Goal: Subscribe to service/newsletter

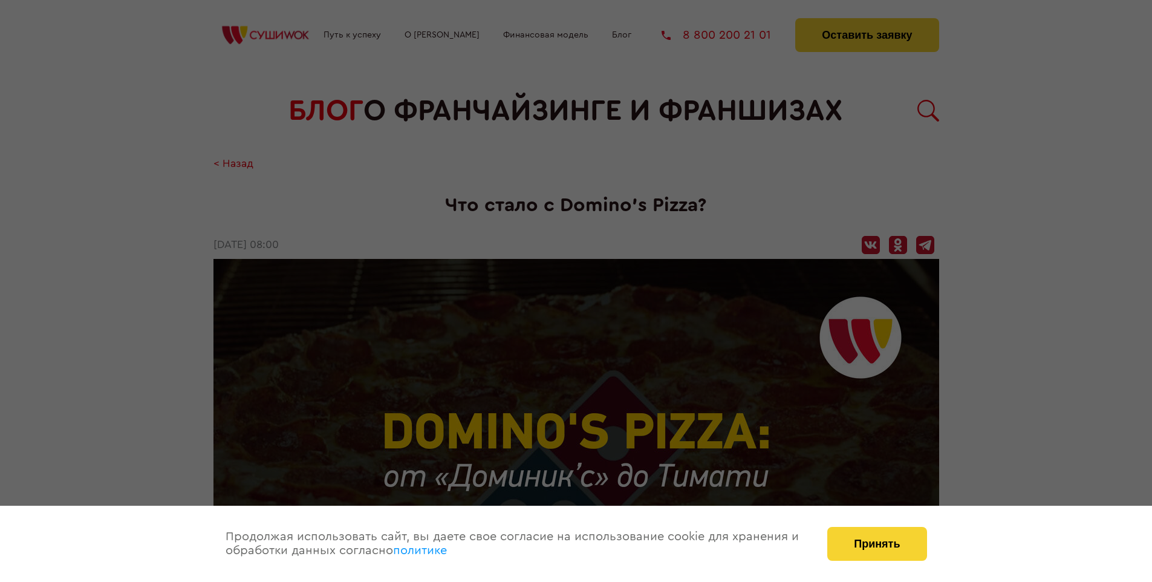
scroll to position [1591, 0]
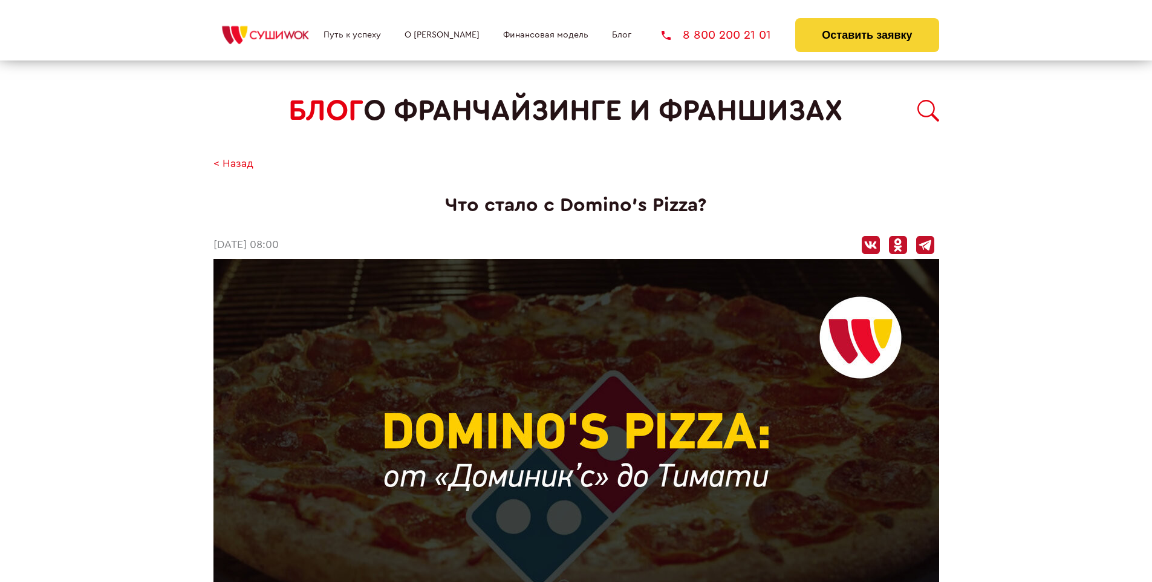
scroll to position [1591, 0]
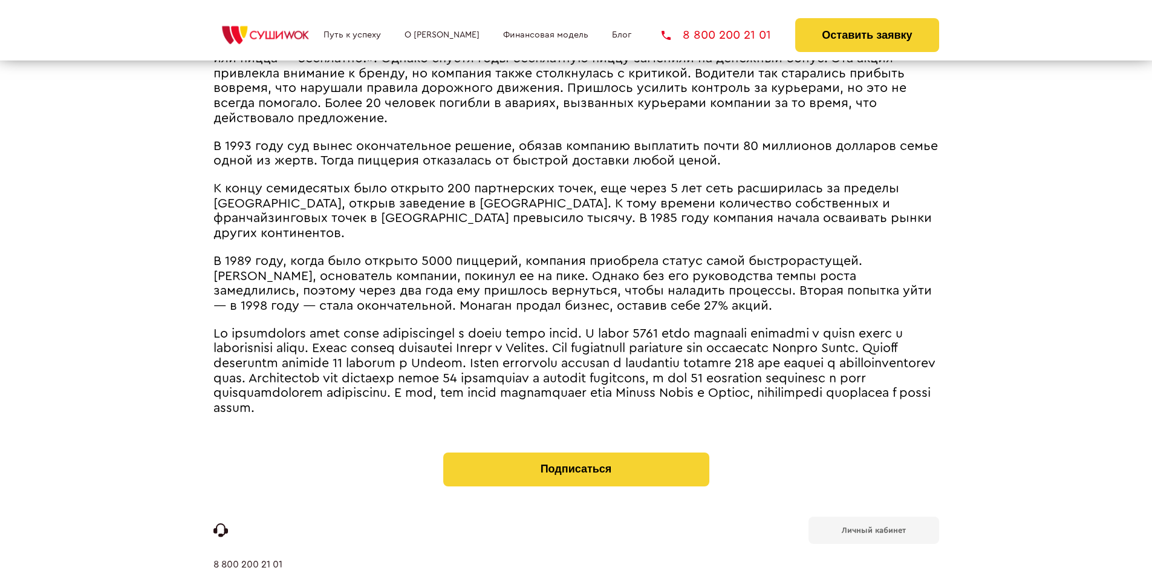
click at [874, 526] on b "Личный кабинет" at bounding box center [874, 530] width 64 height 8
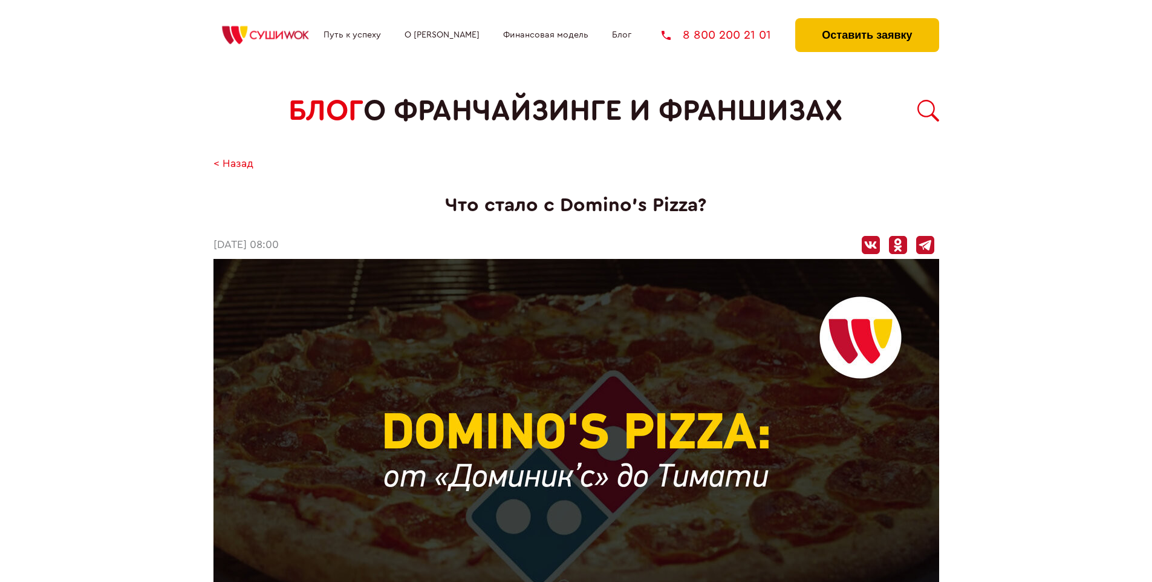
click at [867, 21] on button "Оставить заявку" at bounding box center [867, 35] width 143 height 34
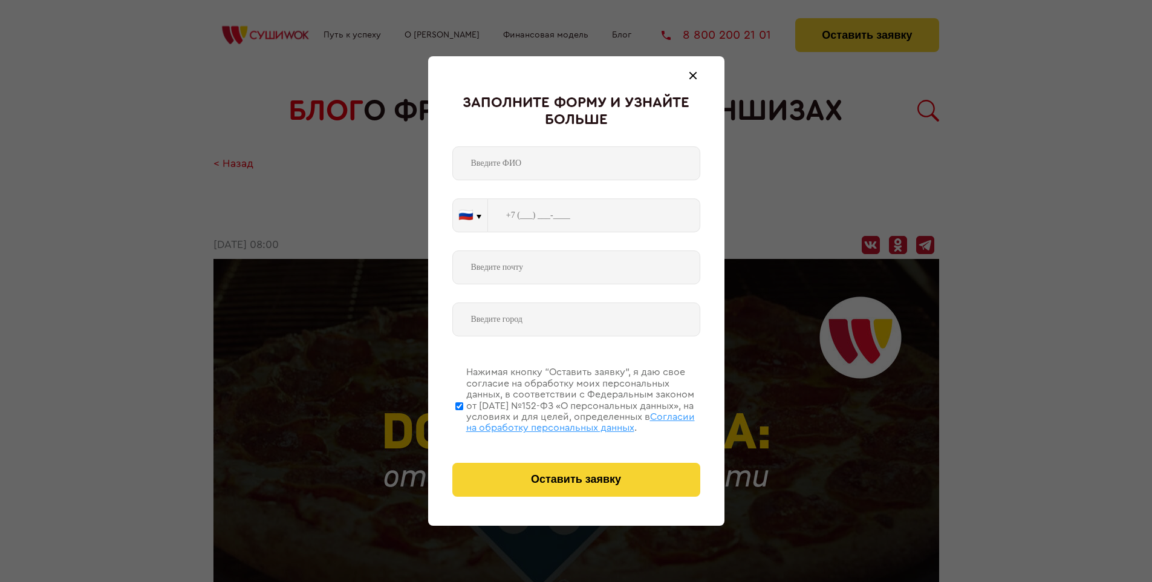
click at [561, 420] on span "Согласии на обработку персональных данных" at bounding box center [580, 422] width 229 height 21
click at [463, 420] on input "Нажимая кнопку “Оставить заявку”, я даю свое согласие на обработку моих персона…" at bounding box center [460, 406] width 8 height 97
checkbox input "false"
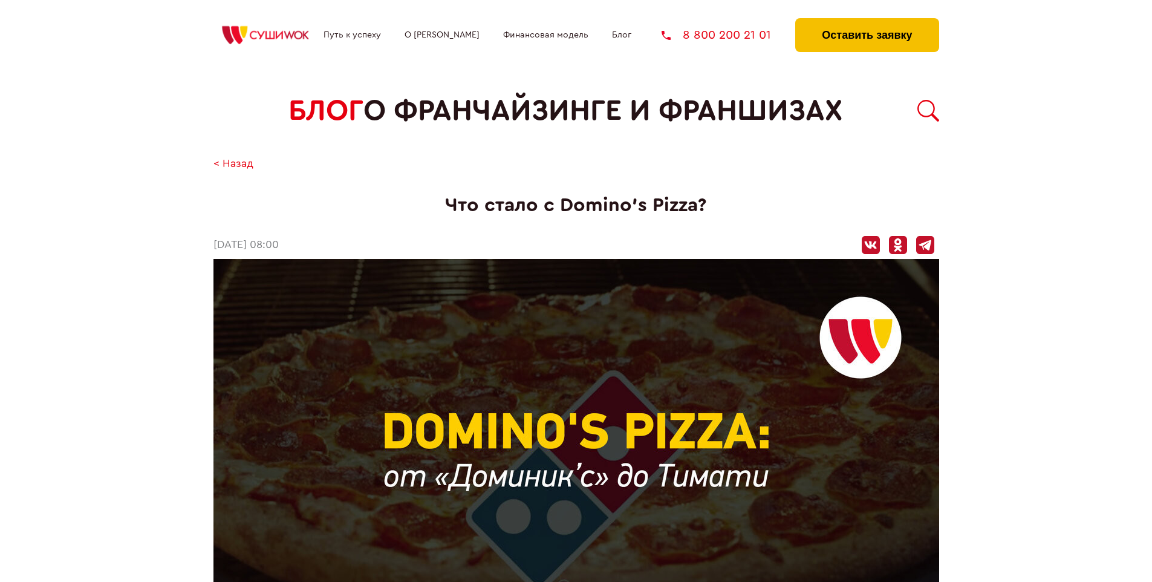
click at [867, 21] on button "Оставить заявку" at bounding box center [867, 35] width 143 height 34
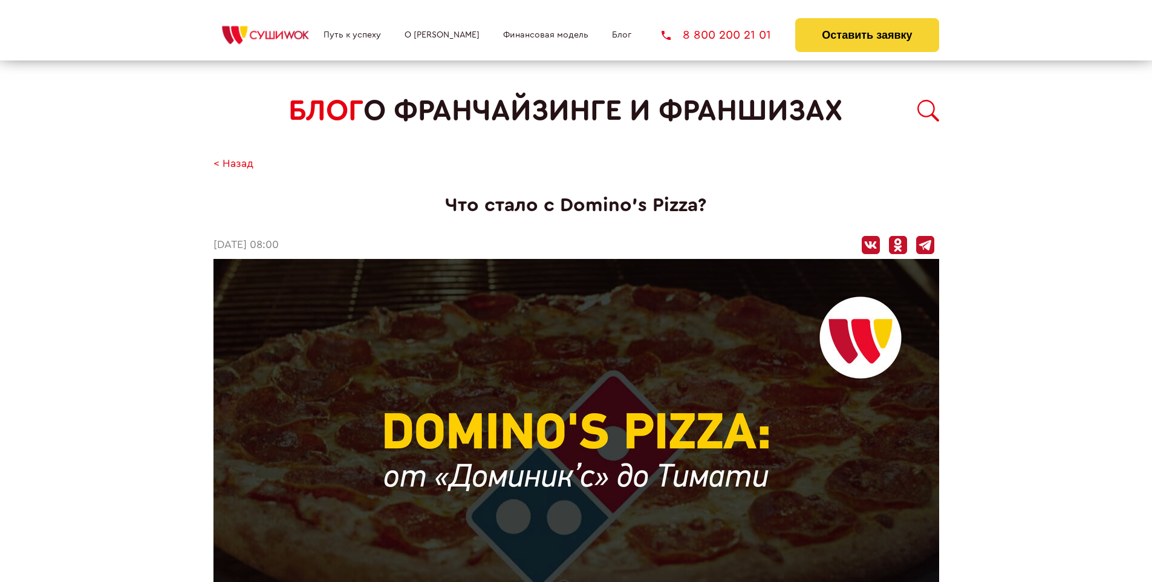
scroll to position [1591, 0]
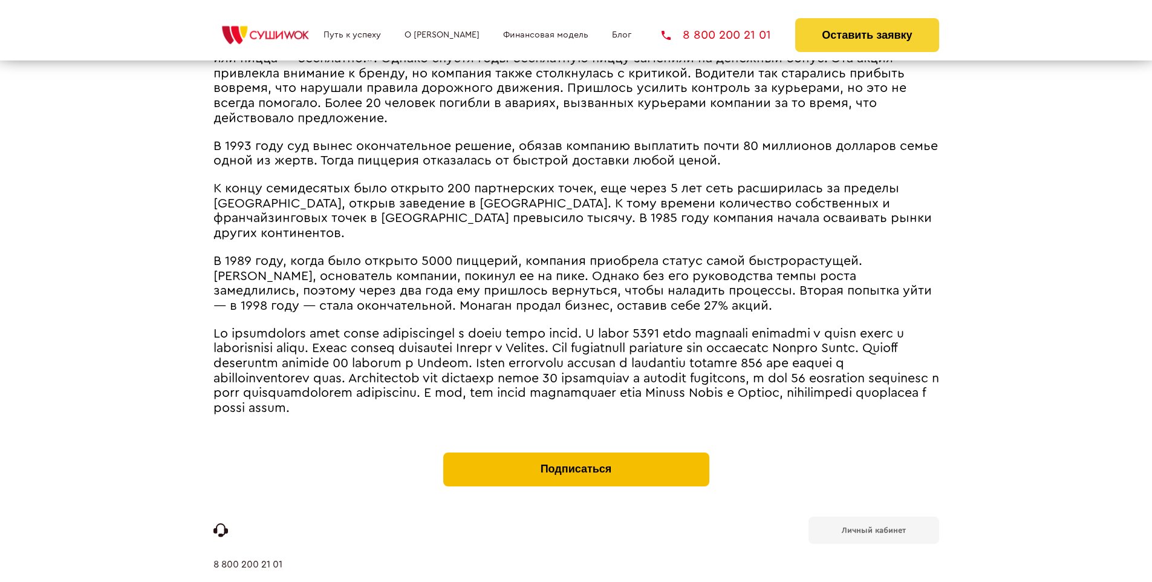
click at [576, 453] on button "Подписаться" at bounding box center [576, 470] width 266 height 34
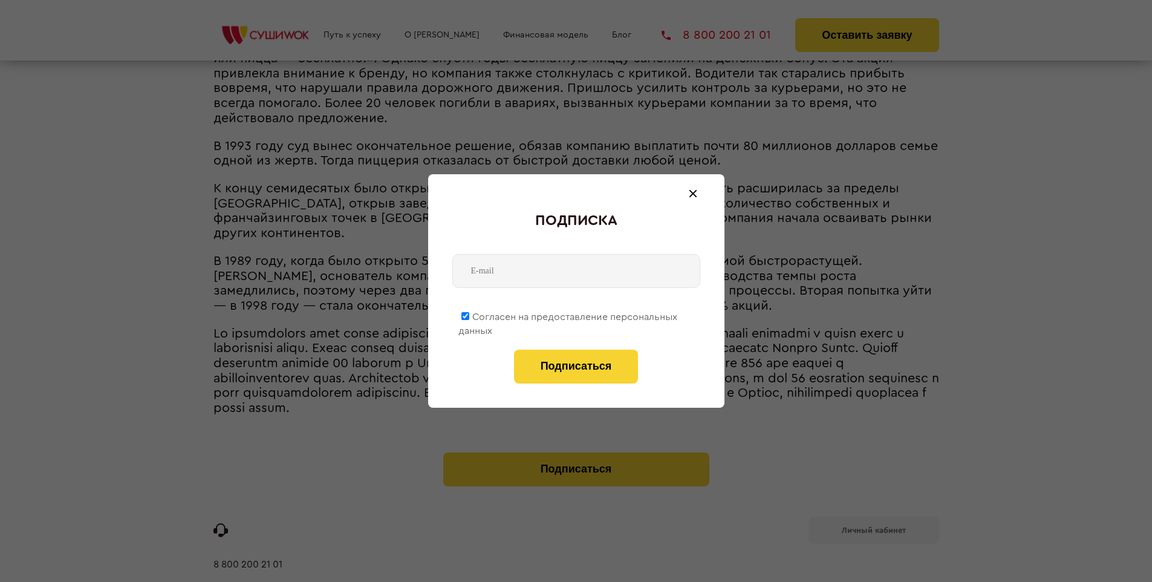
click at [569, 315] on span "Согласен на предоставление персональных данных" at bounding box center [568, 324] width 219 height 24
click at [469, 315] on input "Согласен на предоставление персональных данных" at bounding box center [466, 316] width 8 height 8
checkbox input "false"
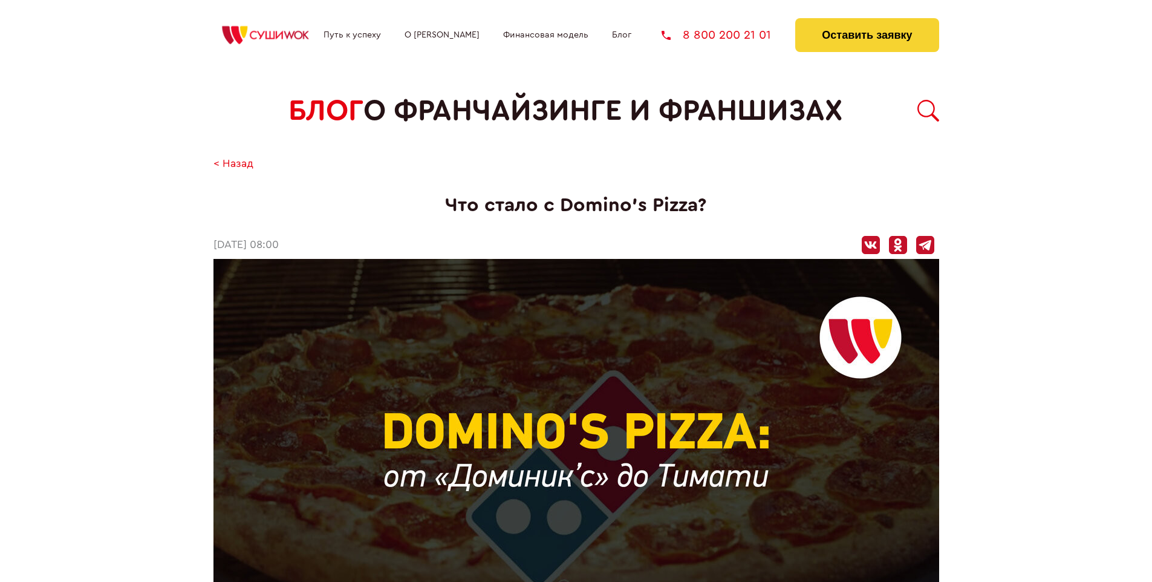
scroll to position [1591, 0]
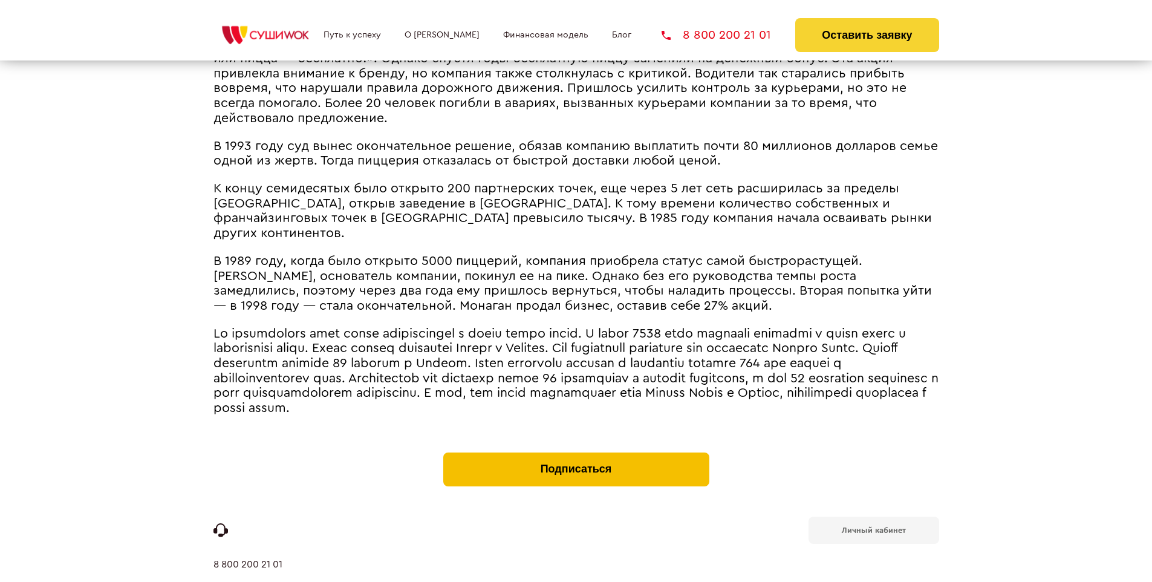
click at [576, 453] on button "Подписаться" at bounding box center [576, 470] width 266 height 34
